Goal: Information Seeking & Learning: Learn about a topic

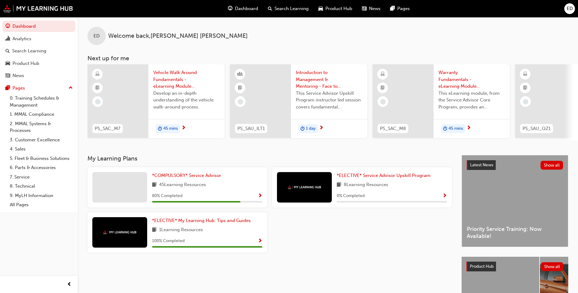
click at [177, 153] on div "ED Welcome back , [PERSON_NAME] Next up for me PS_SAC_M7 Vehicle Walk Around Fu…" at bounding box center [328, 86] width 500 height 138
click at [187, 178] on span "*COMPULSORY* Service Advisor" at bounding box center [186, 175] width 69 height 5
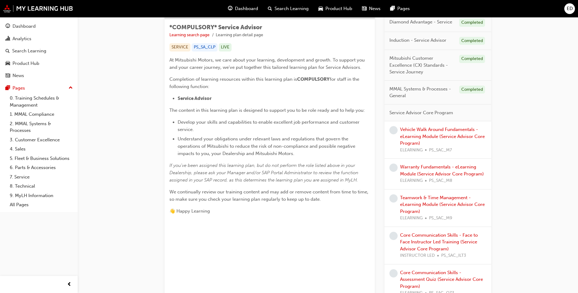
scroll to position [122, 0]
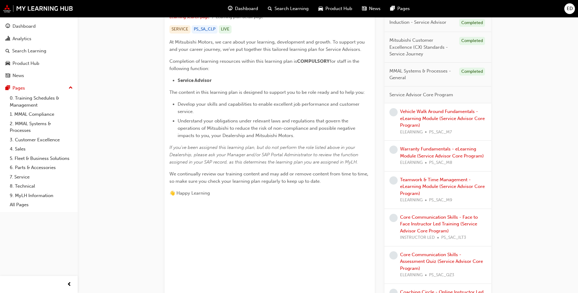
click at [426, 114] on div "Vehicle Walk Around Fundamentals - eLearning Module (Service Advisor Core Progr…" at bounding box center [443, 121] width 86 height 27
click at [415, 120] on link "Vehicle Walk Around Fundamentals - eLearning Module (Service Advisor Core Progr…" at bounding box center [442, 118] width 85 height 19
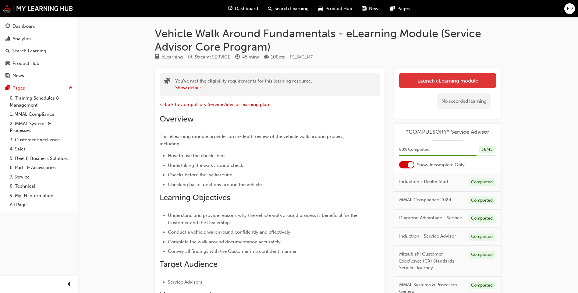
click at [446, 80] on link "Launch eLearning module" at bounding box center [447, 80] width 97 height 15
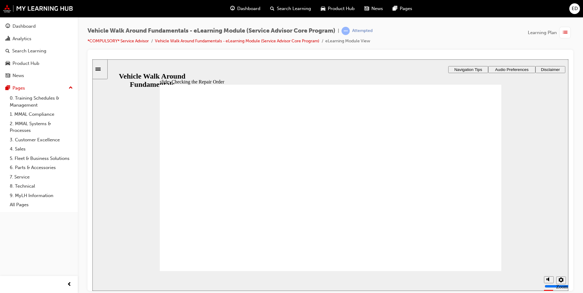
drag, startPoint x: 163, startPoint y: 185, endPoint x: 169, endPoint y: 184, distance: 5.3
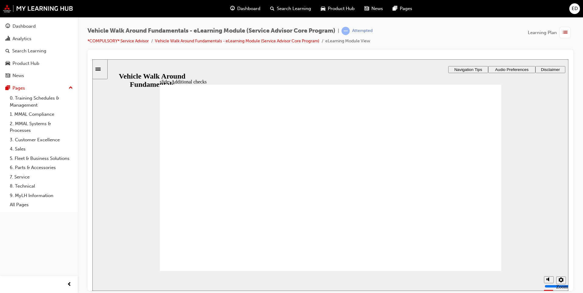
drag, startPoint x: 476, startPoint y: 118, endPoint x: 473, endPoint y: 117, distance: 3.1
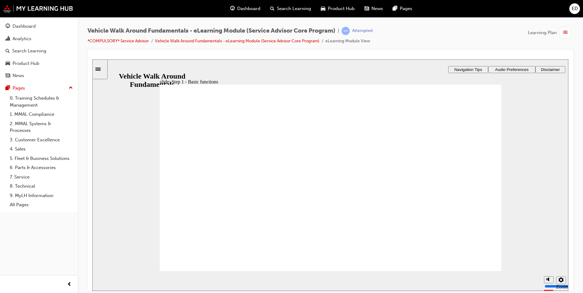
drag, startPoint x: 270, startPoint y: 205, endPoint x: 276, endPoint y: 205, distance: 5.8
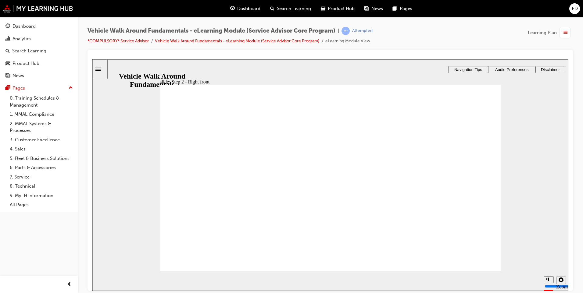
drag, startPoint x: 474, startPoint y: 118, endPoint x: 468, endPoint y: 112, distance: 8.6
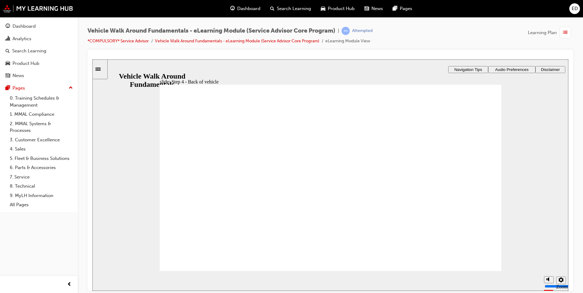
drag, startPoint x: 476, startPoint y: 114, endPoint x: 456, endPoint y: 120, distance: 21.1
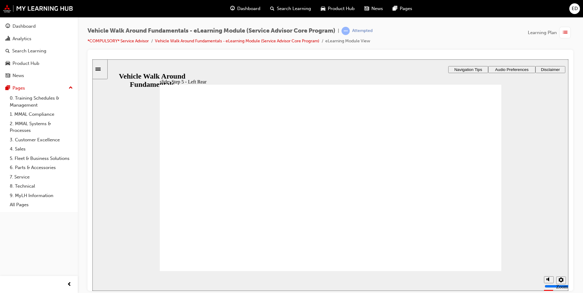
drag, startPoint x: 475, startPoint y: 119, endPoint x: 476, endPoint y: 122, distance: 3.1
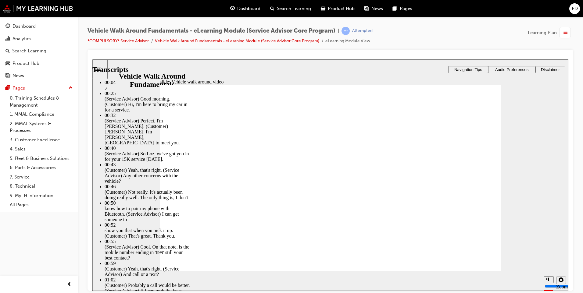
type input "5"
click at [549, 258] on icon "volume" at bounding box center [548, 256] width 5 height 4
type input "0"
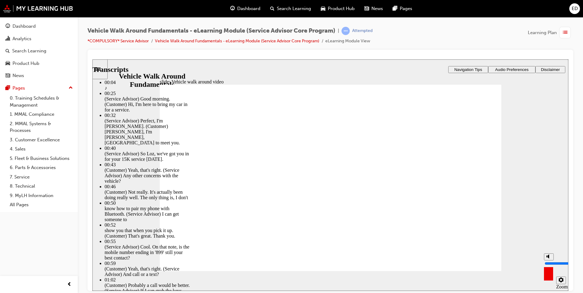
type input "5"
type input "0"
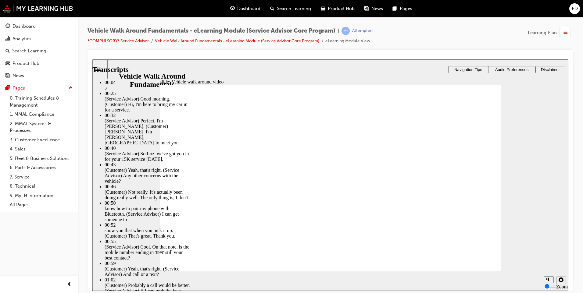
type input "757"
